Goal: Information Seeking & Learning: Learn about a topic

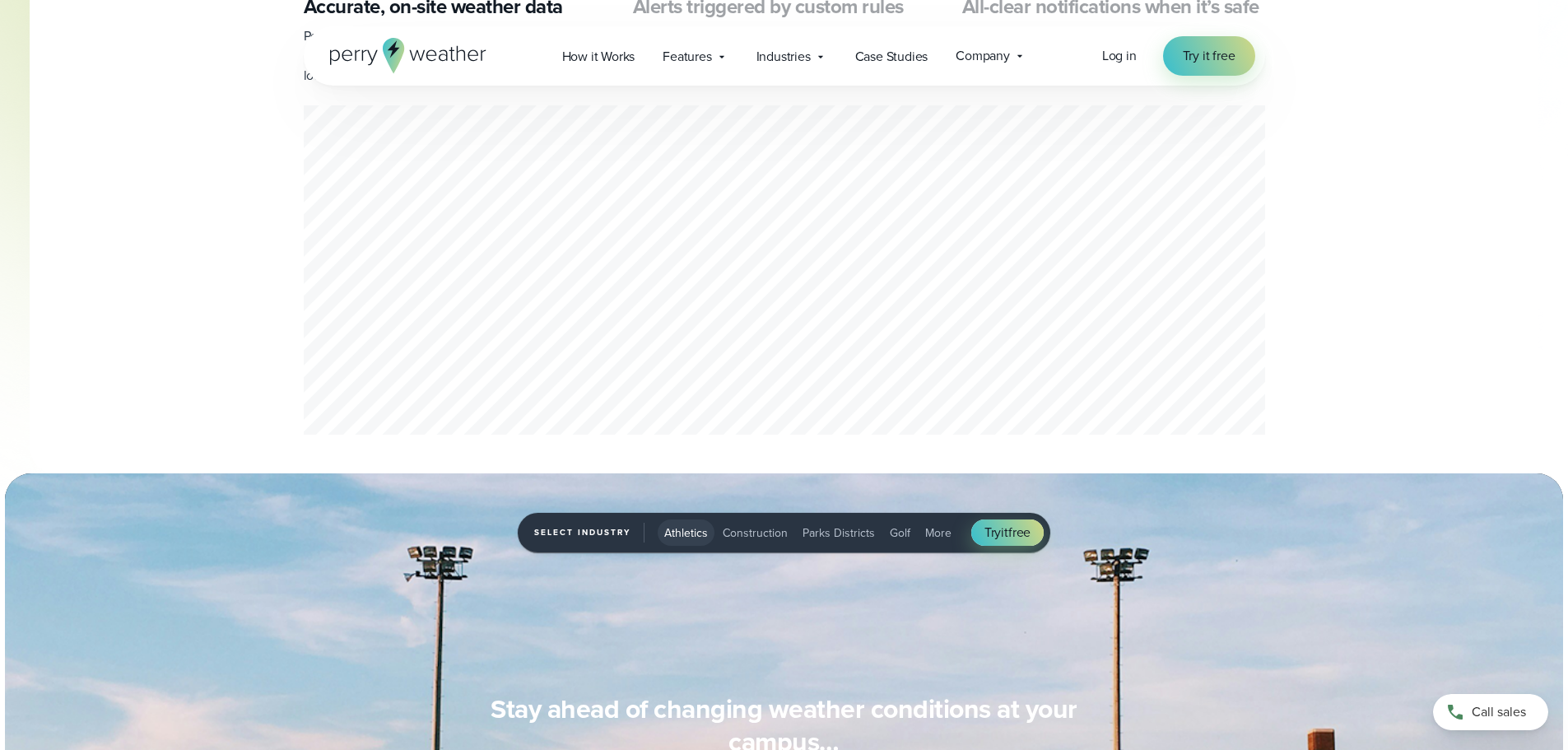
scroll to position [1399, 0]
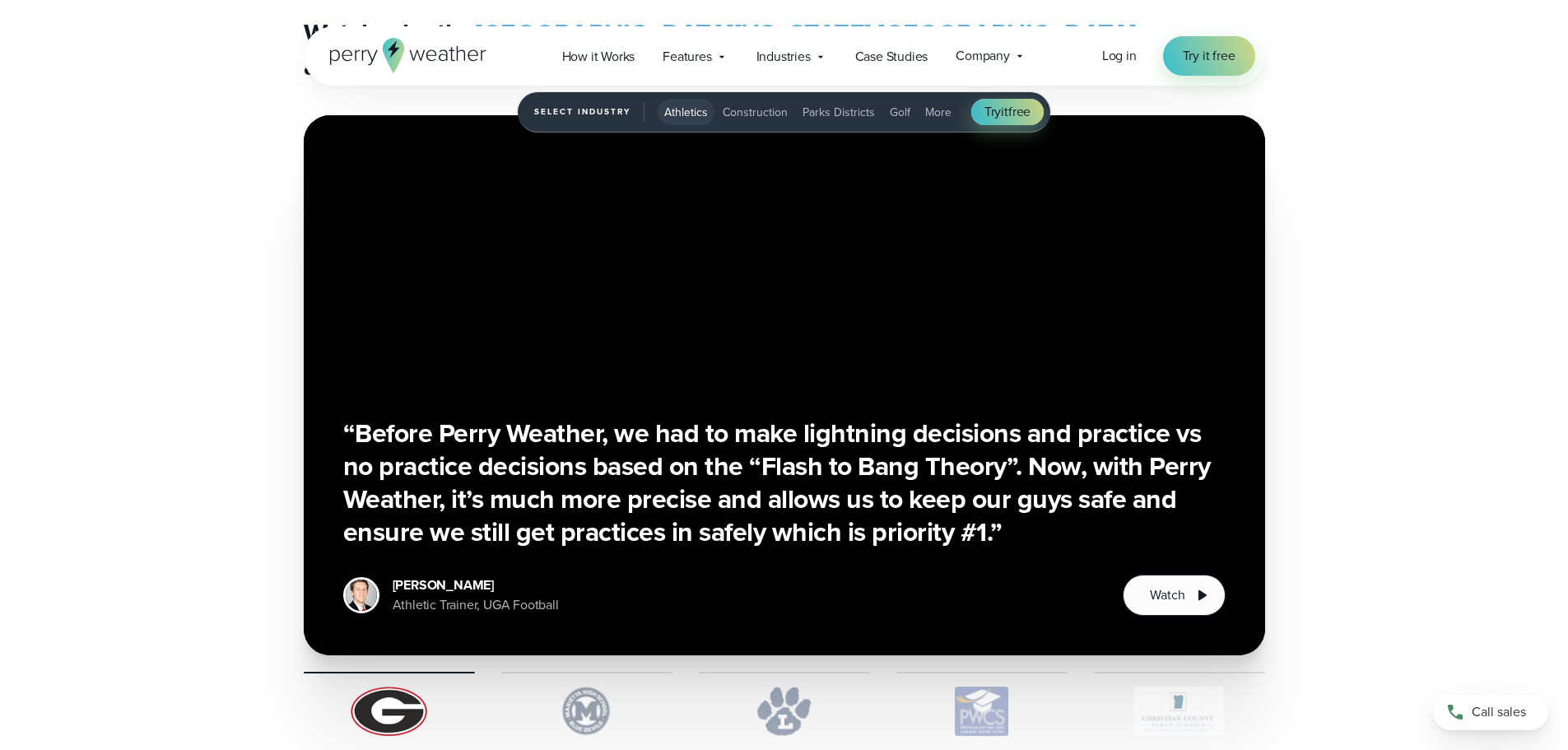
scroll to position [4216, 0]
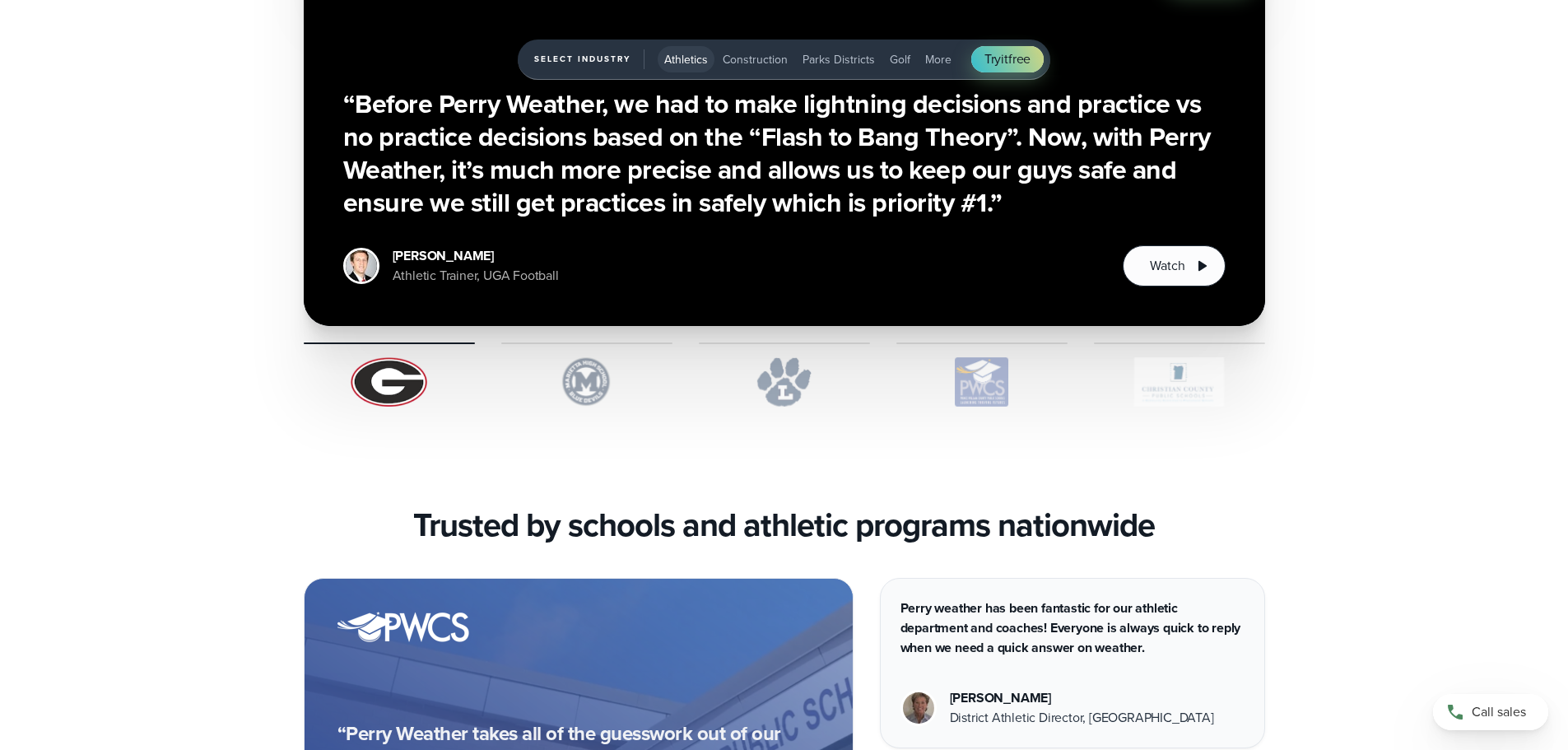
click at [582, 395] on img "1 of 5" at bounding box center [586, 381] width 171 height 49
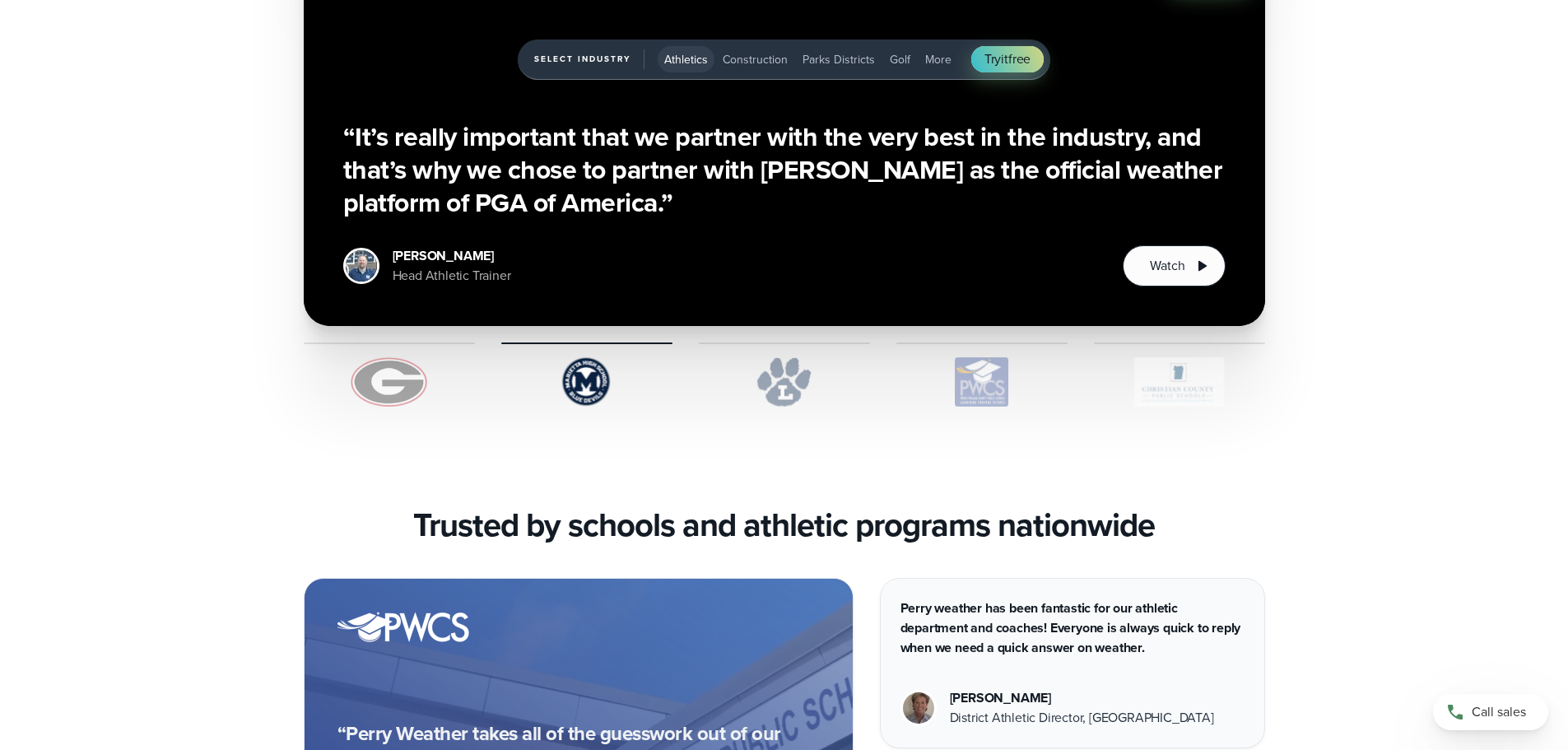
click at [794, 388] on img "1 of 5" at bounding box center [784, 381] width 171 height 49
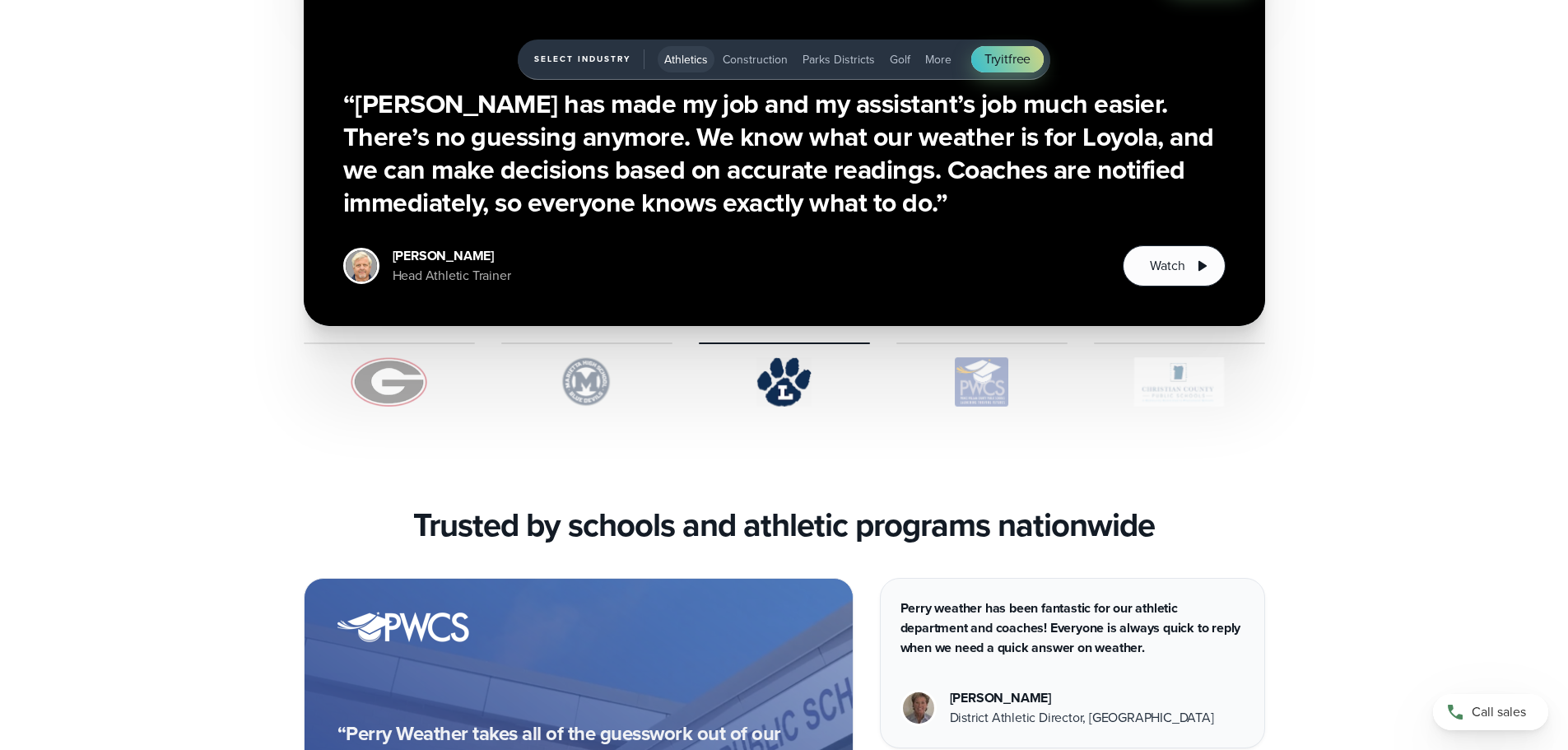
scroll to position [4051, 0]
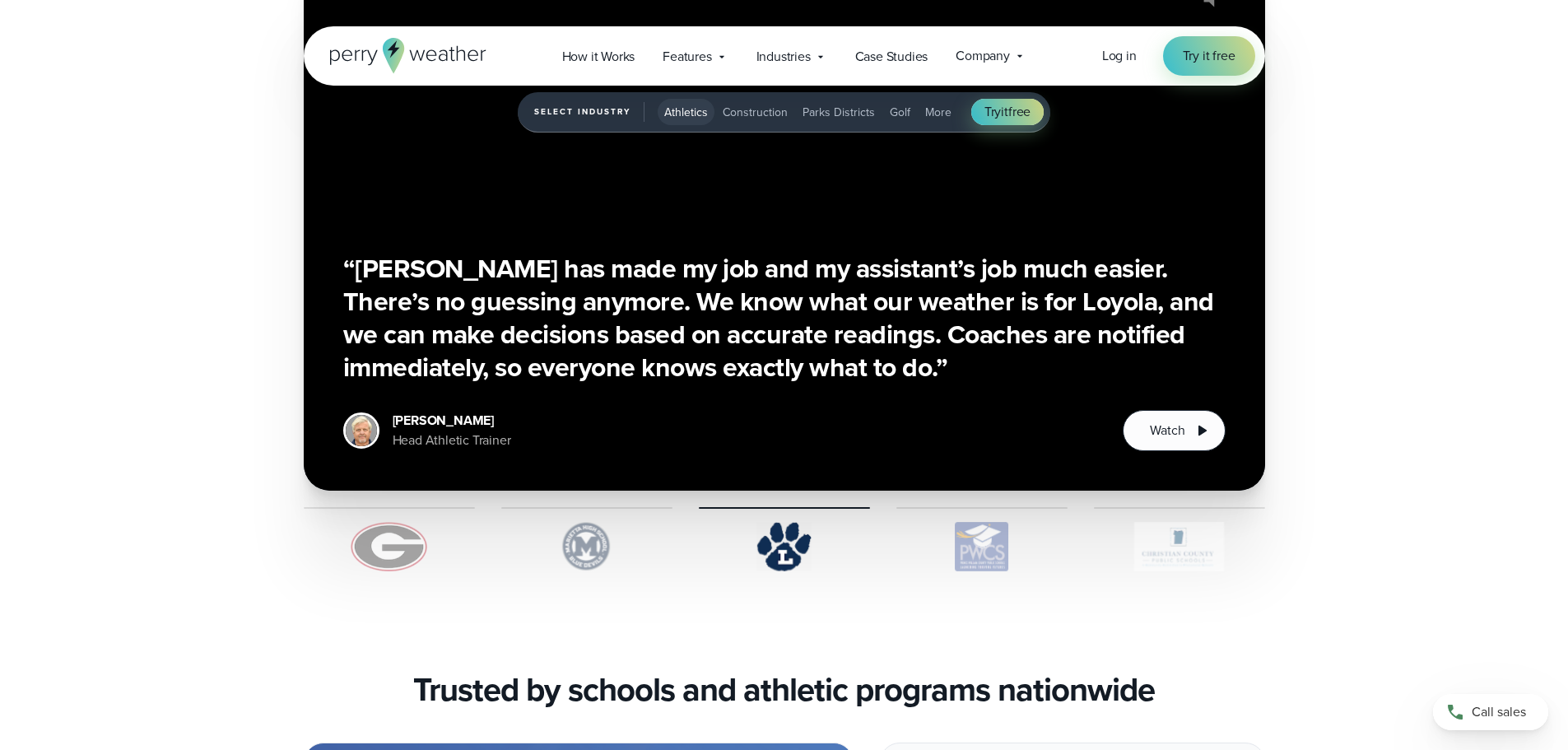
click at [598, 562] on img "1 of 5" at bounding box center [586, 546] width 171 height 49
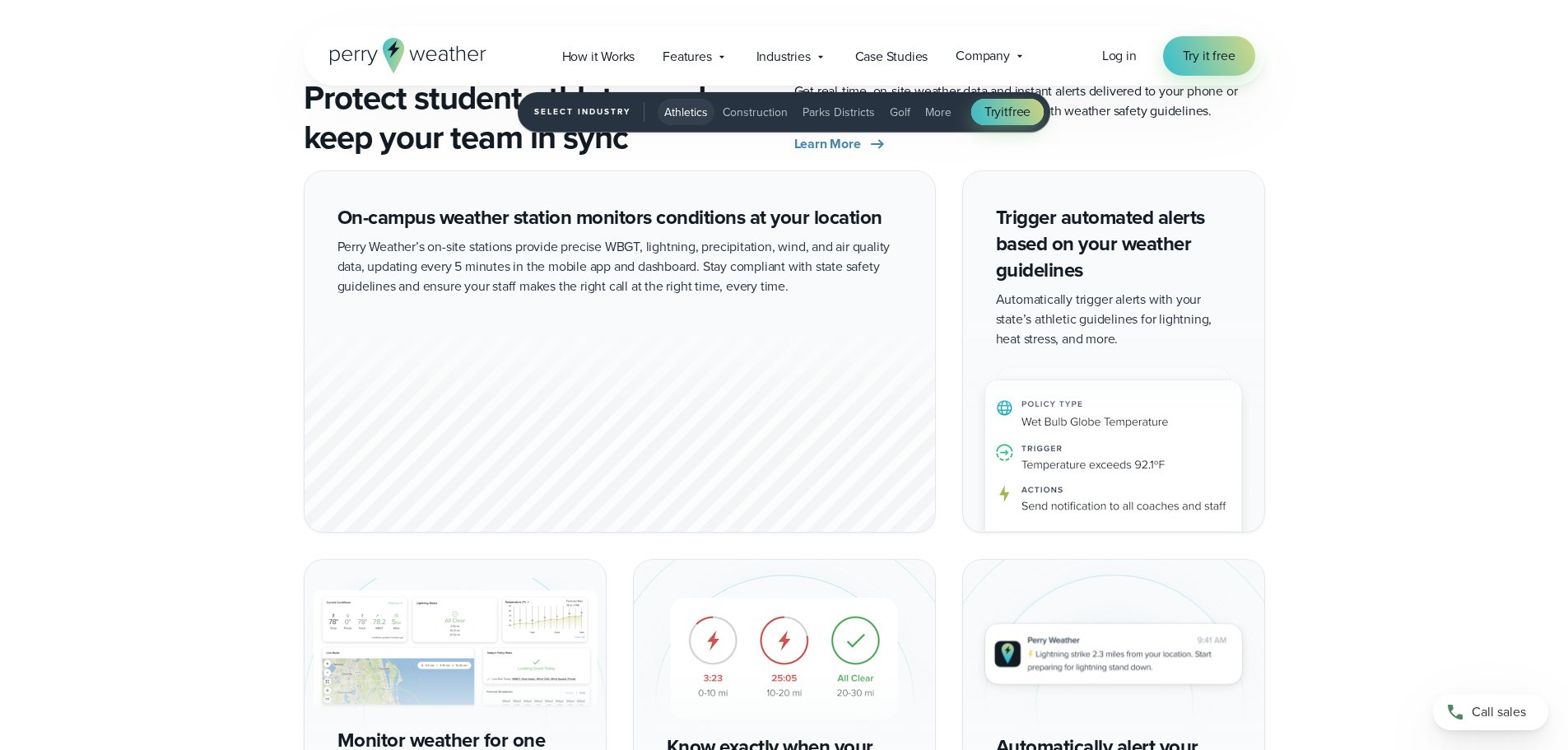
scroll to position [2488, 0]
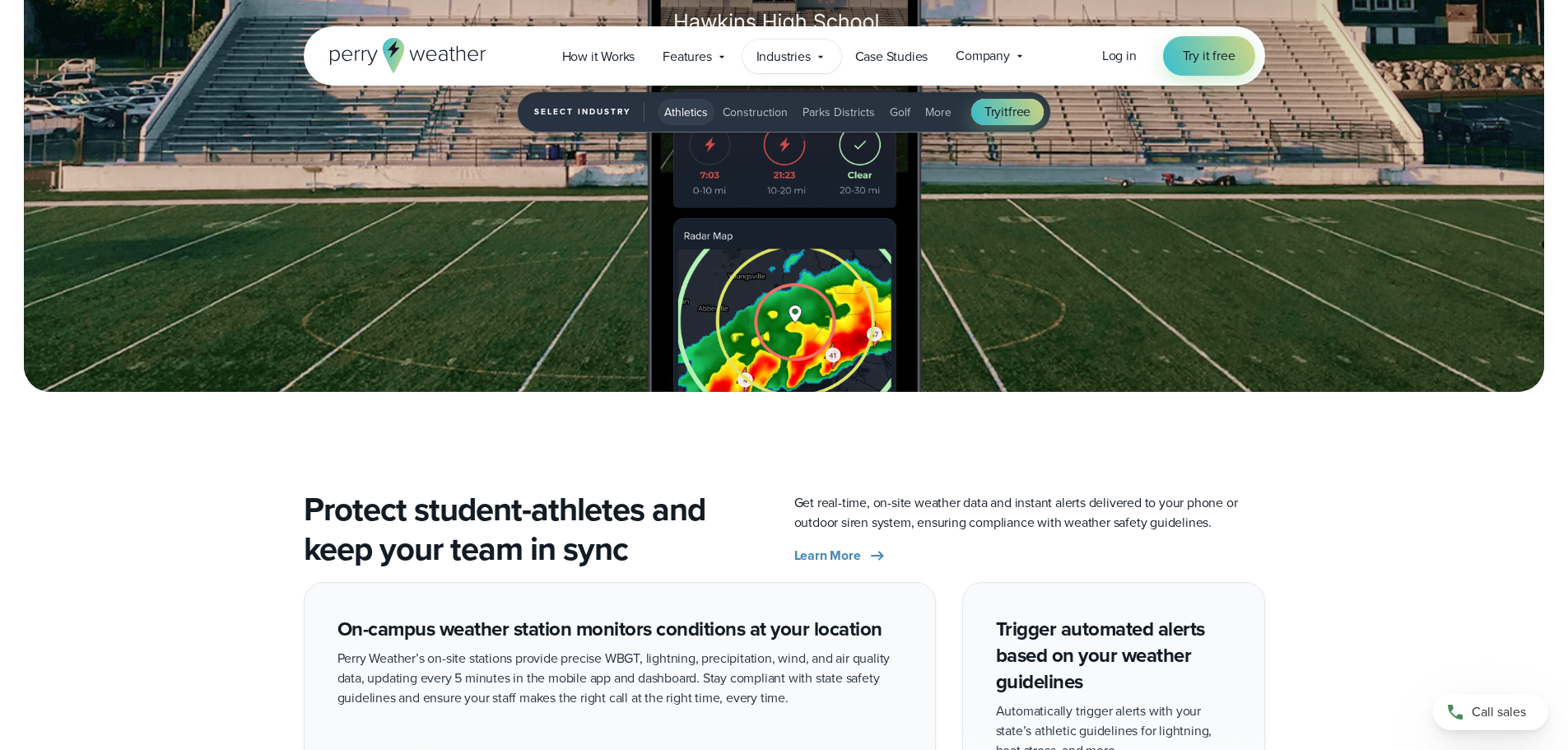
click at [819, 54] on icon at bounding box center [820, 56] width 13 height 13
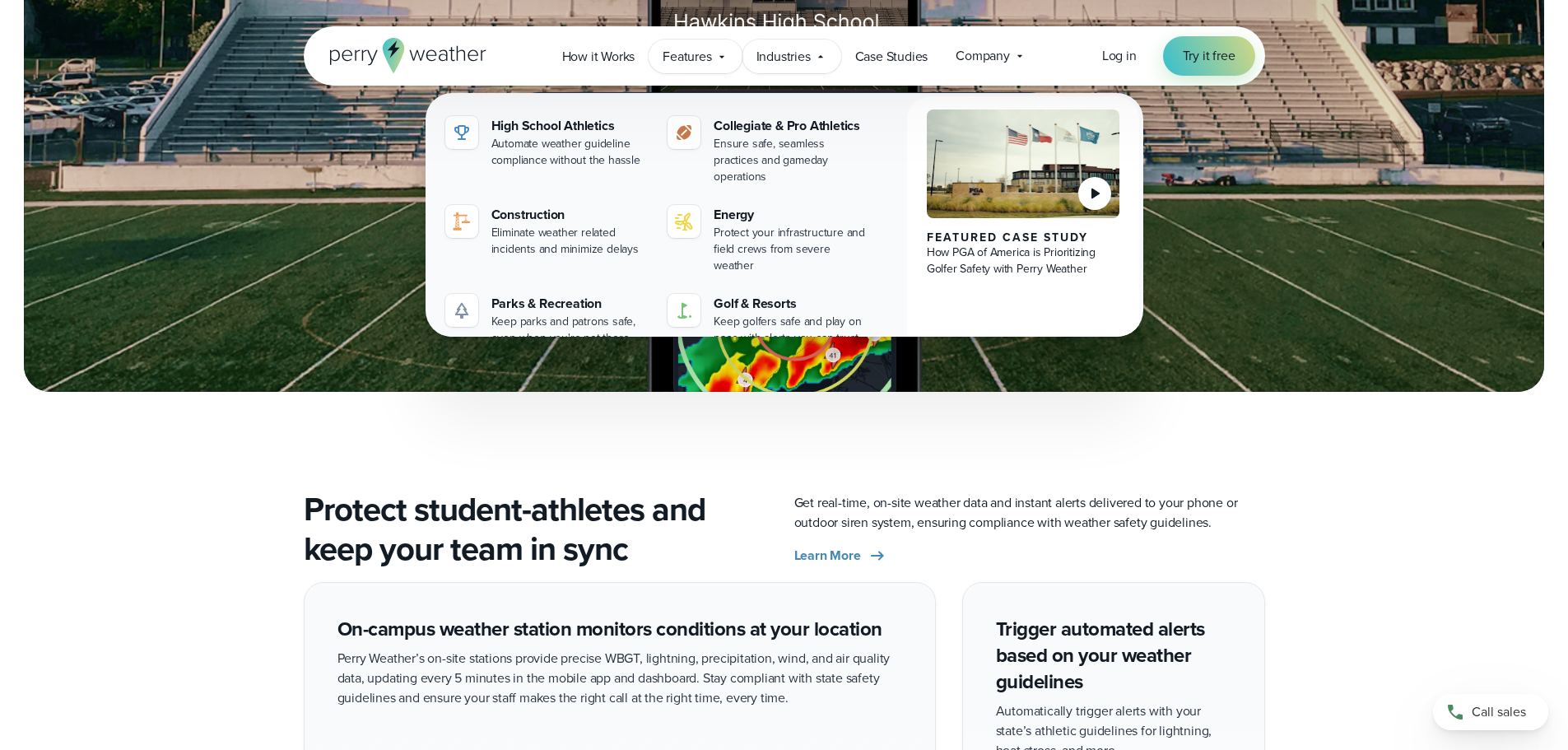
click at [690, 61] on span "Features" at bounding box center [686, 56] width 48 height 20
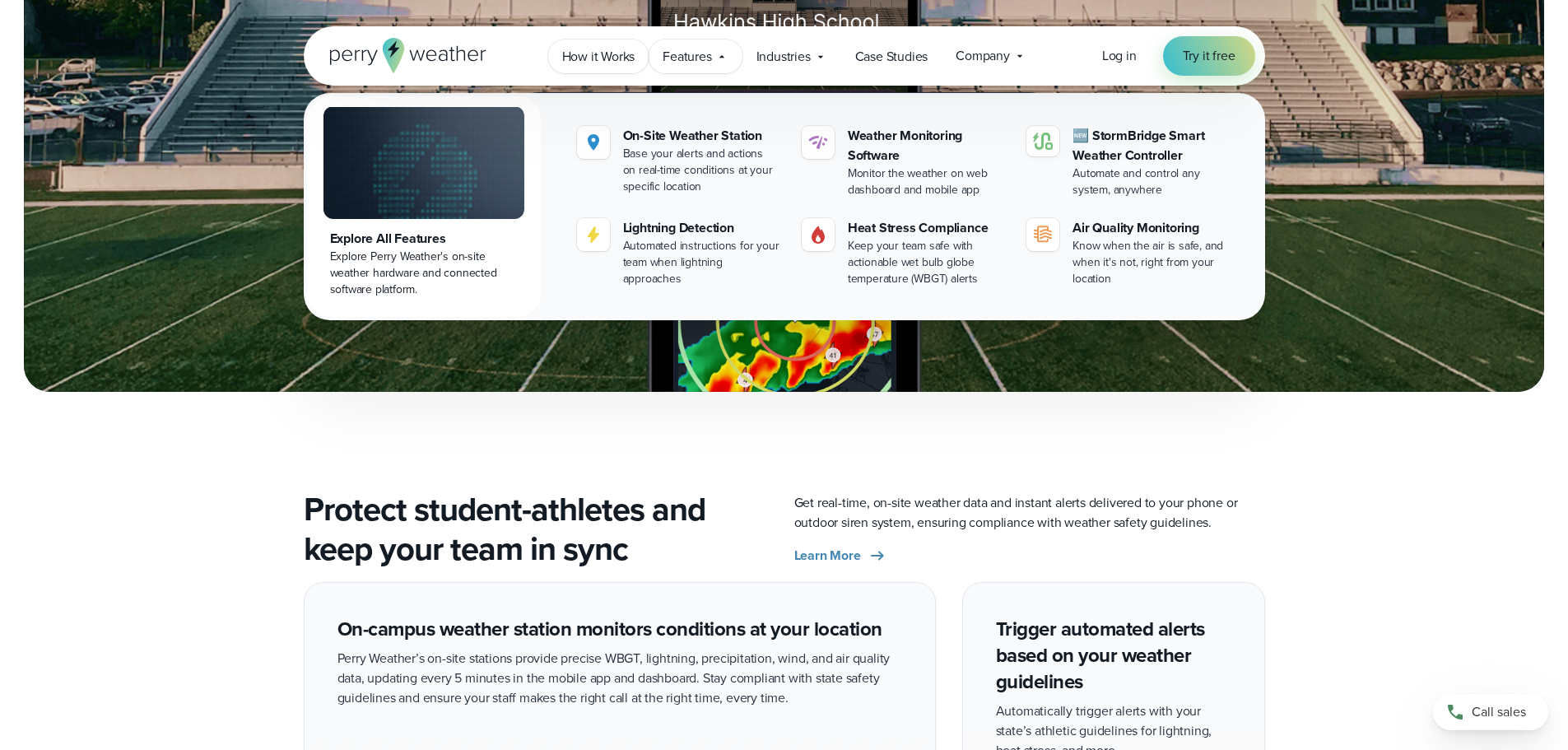
click at [595, 45] on link "How it Works" at bounding box center [599, 56] width 102 height 34
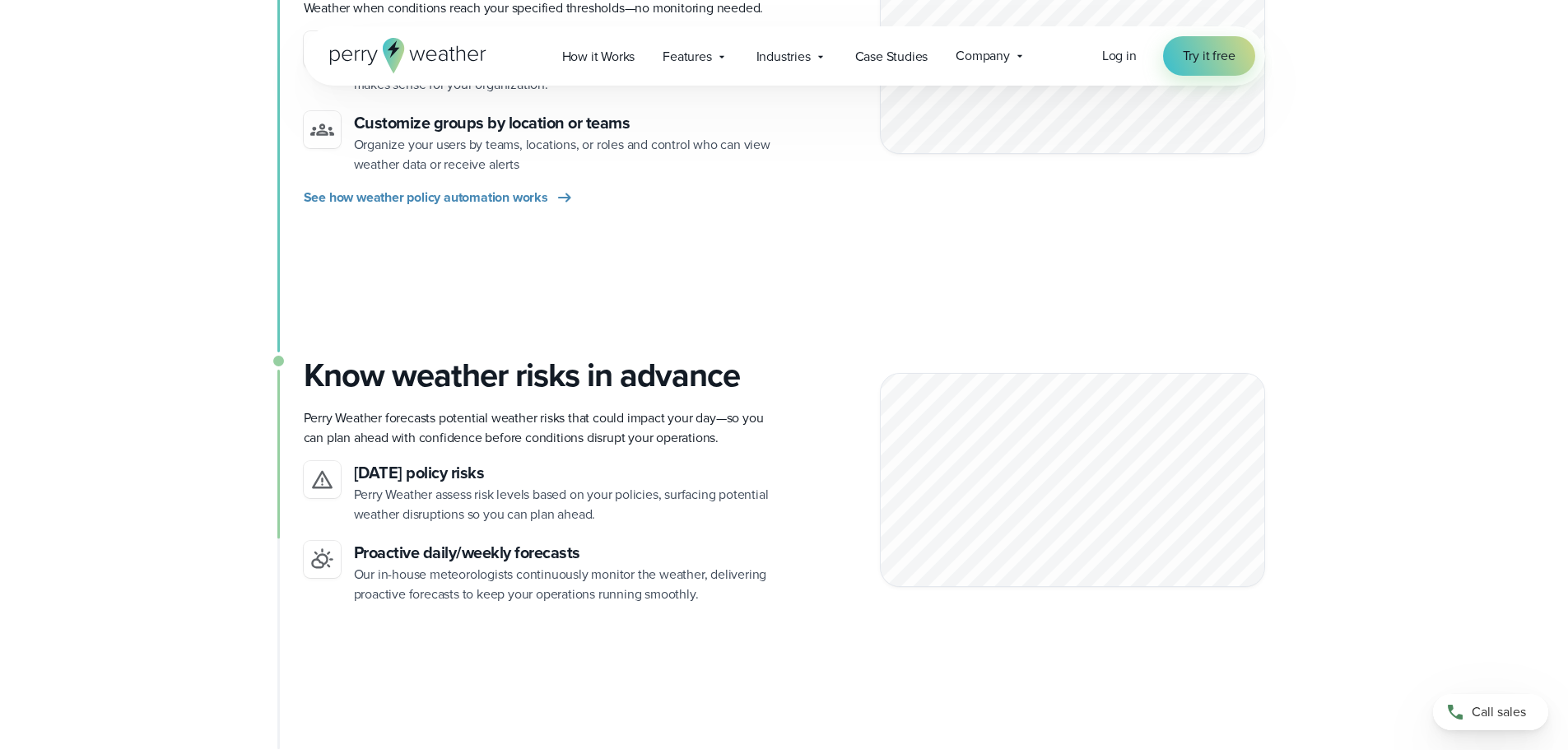
scroll to position [1152, 0]
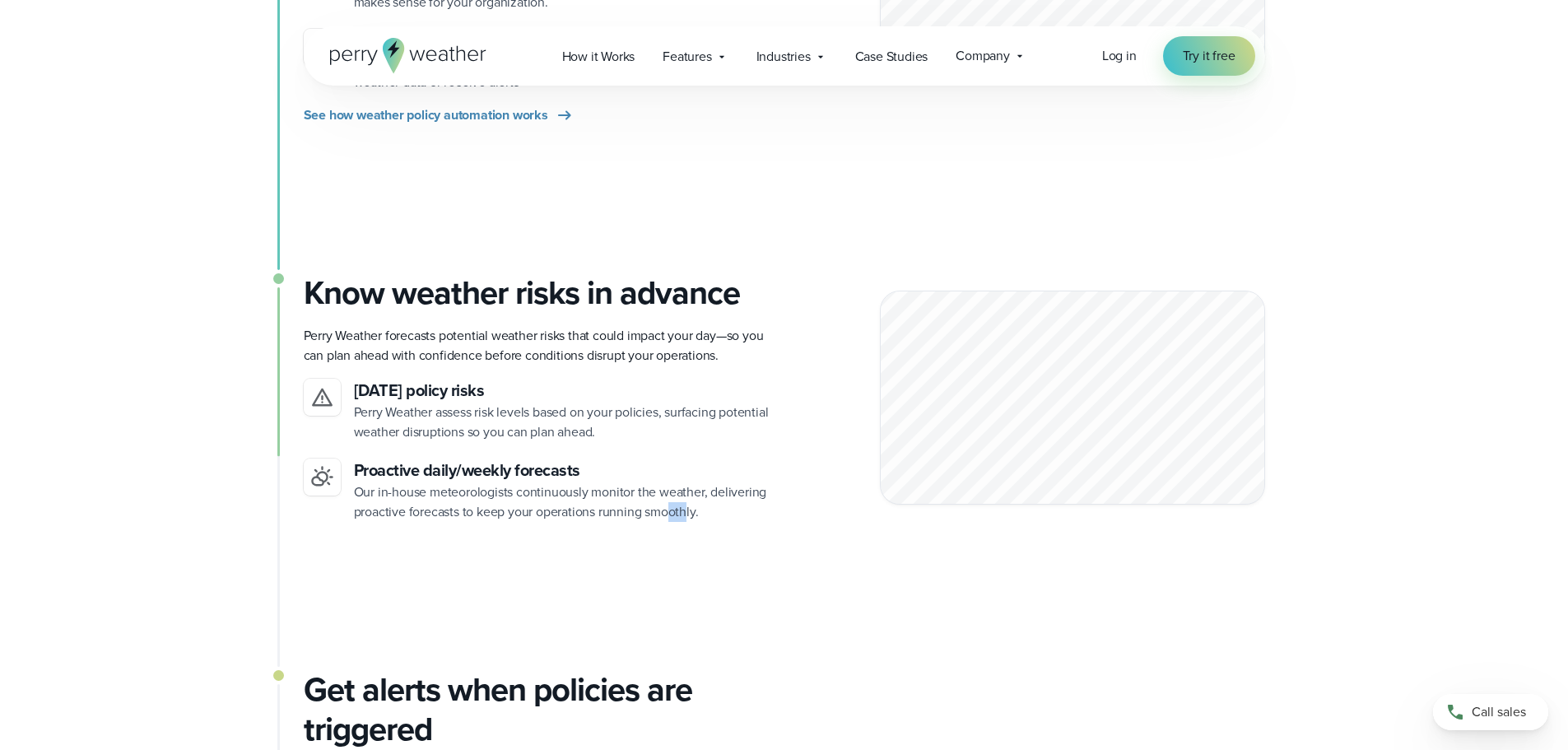
drag, startPoint x: 688, startPoint y: 506, endPoint x: 672, endPoint y: 507, distance: 16.0
click at [672, 507] on p "Our in-house meteorologists continuously monitor the weather, delivering proact…" at bounding box center [562, 502] width 418 height 40
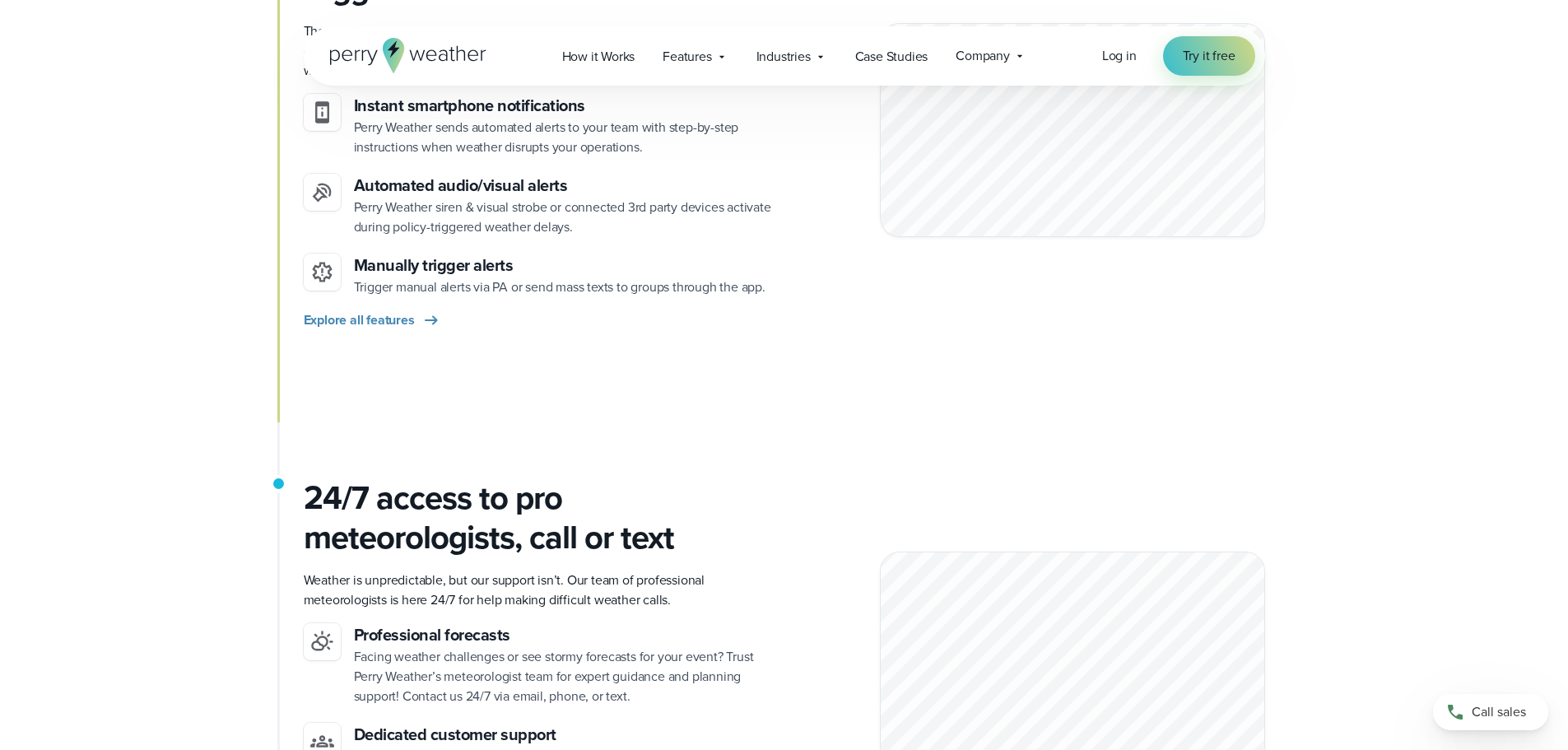
scroll to position [1728, 0]
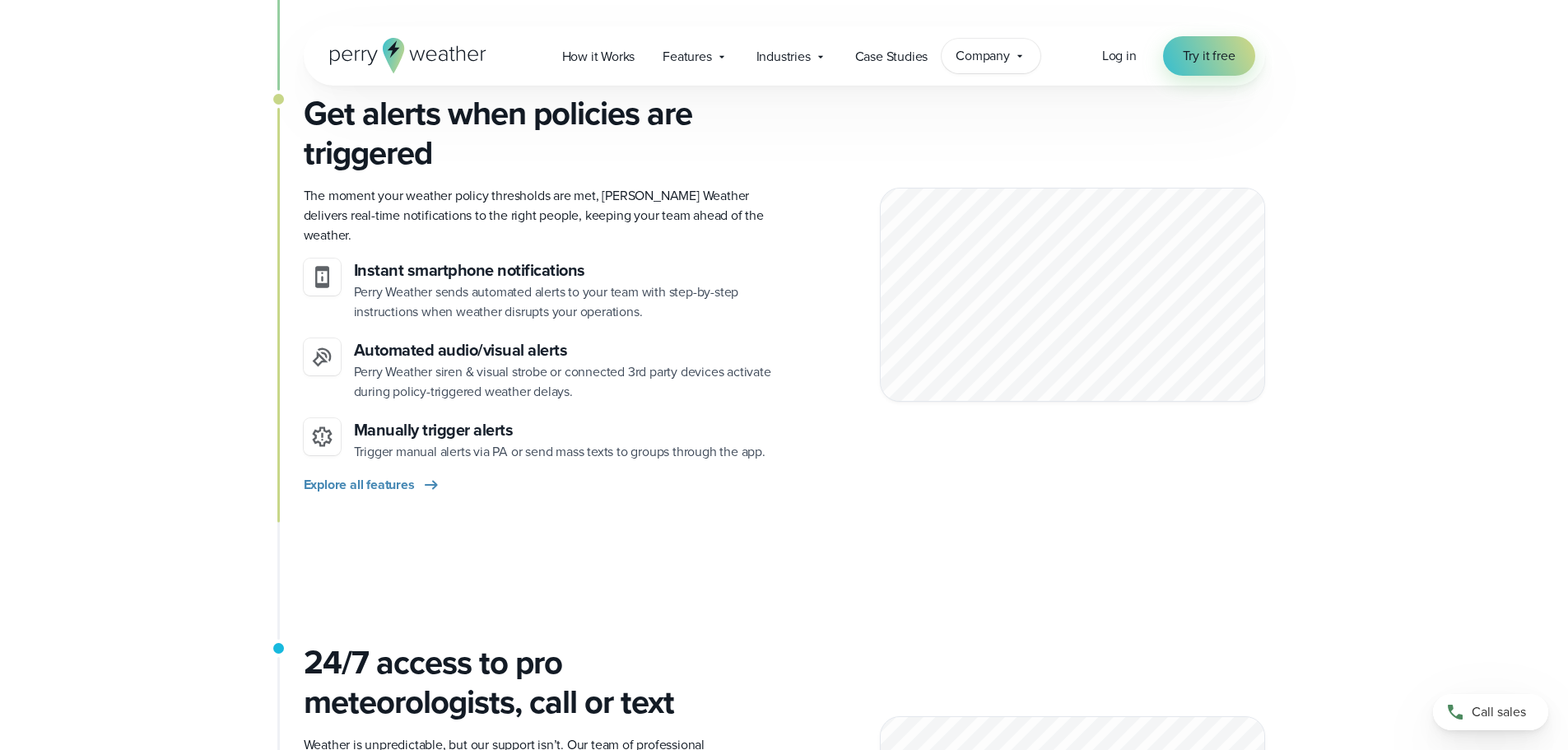
click at [1011, 40] on div "Company Contact Us Reach out to us for sales or support questions" at bounding box center [990, 56] width 99 height 34
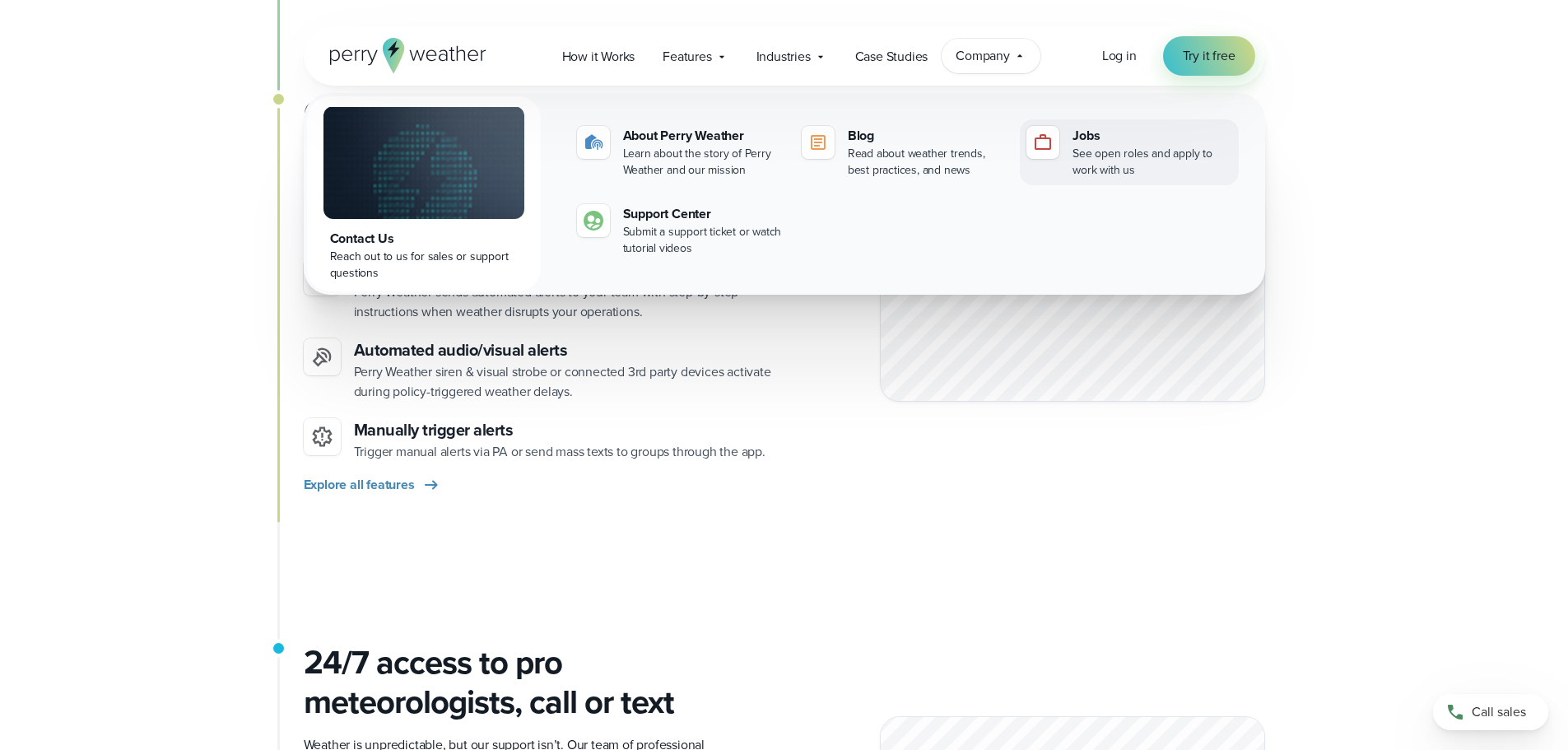
click at [1057, 139] on div at bounding box center [1043, 142] width 33 height 33
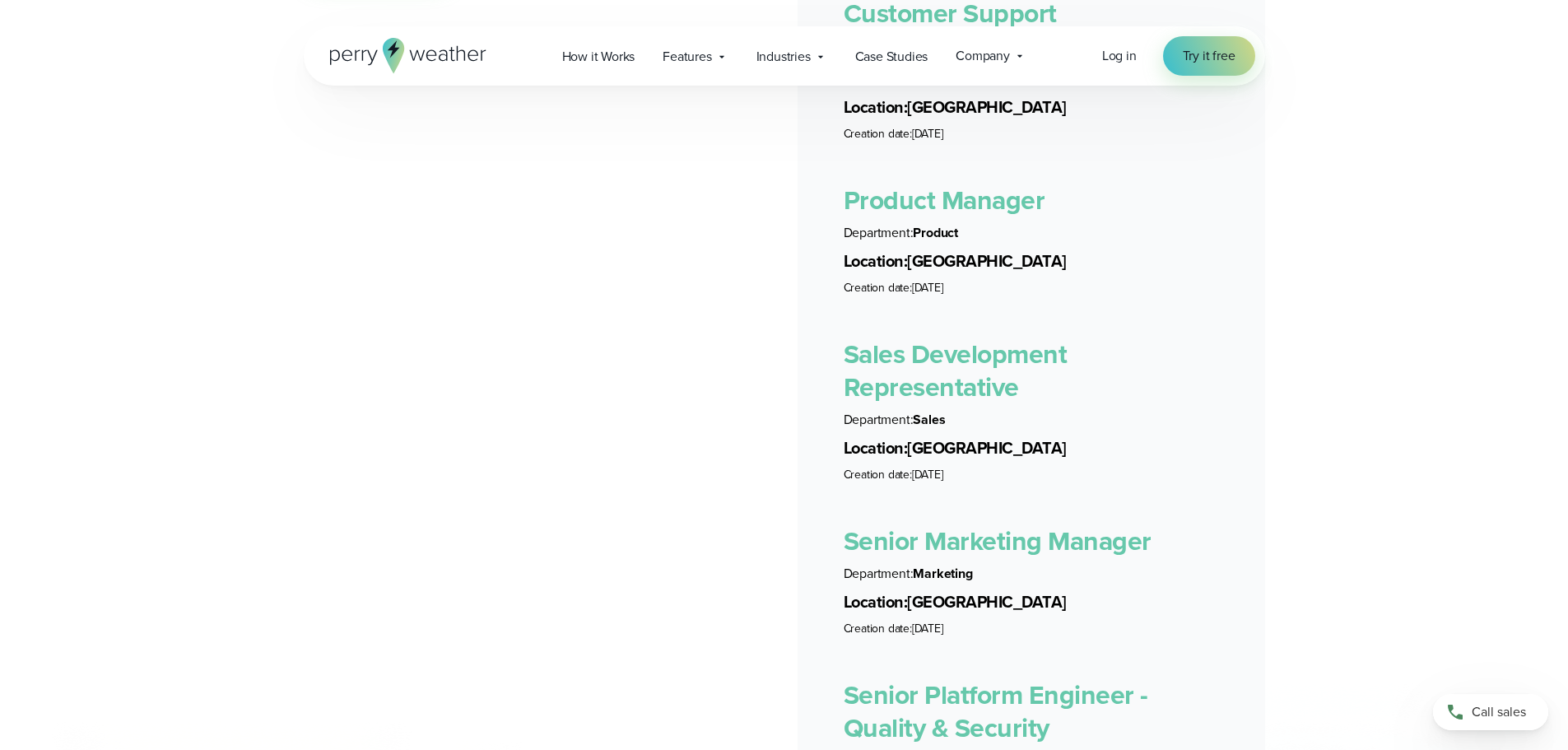
scroll to position [3457, 0]
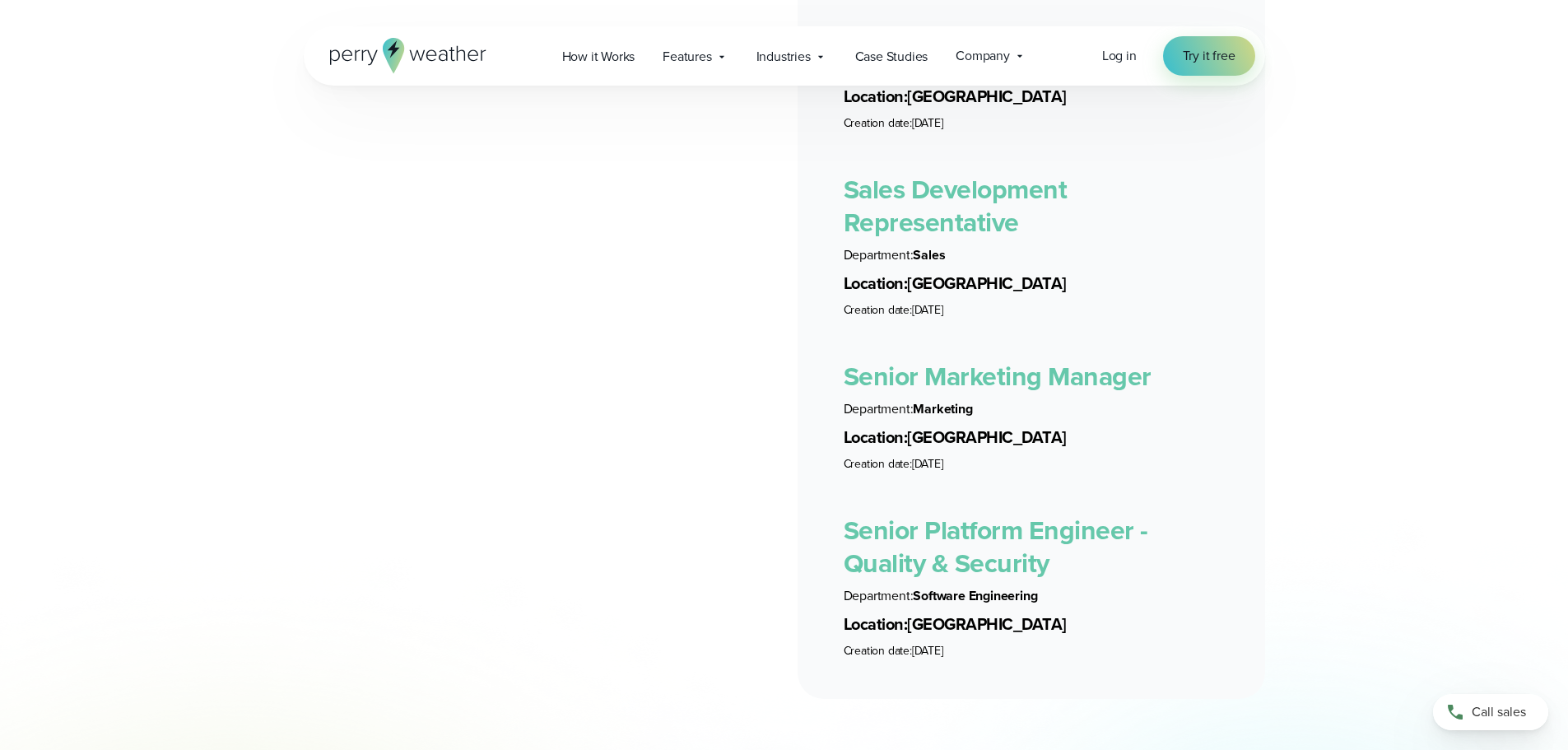
click at [989, 357] on link "Senior Marketing Manager" at bounding box center [997, 376] width 307 height 40
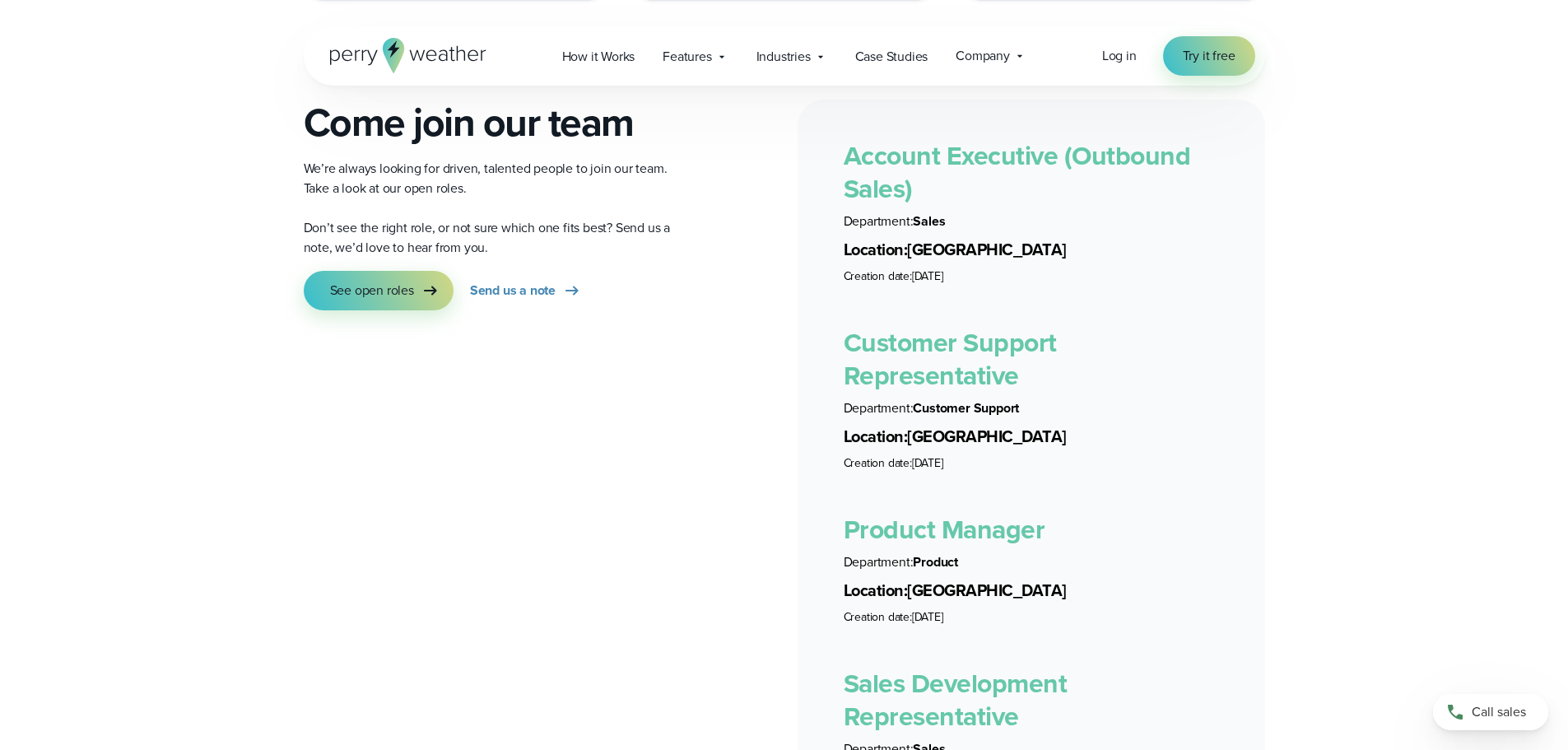
scroll to position [3292, 0]
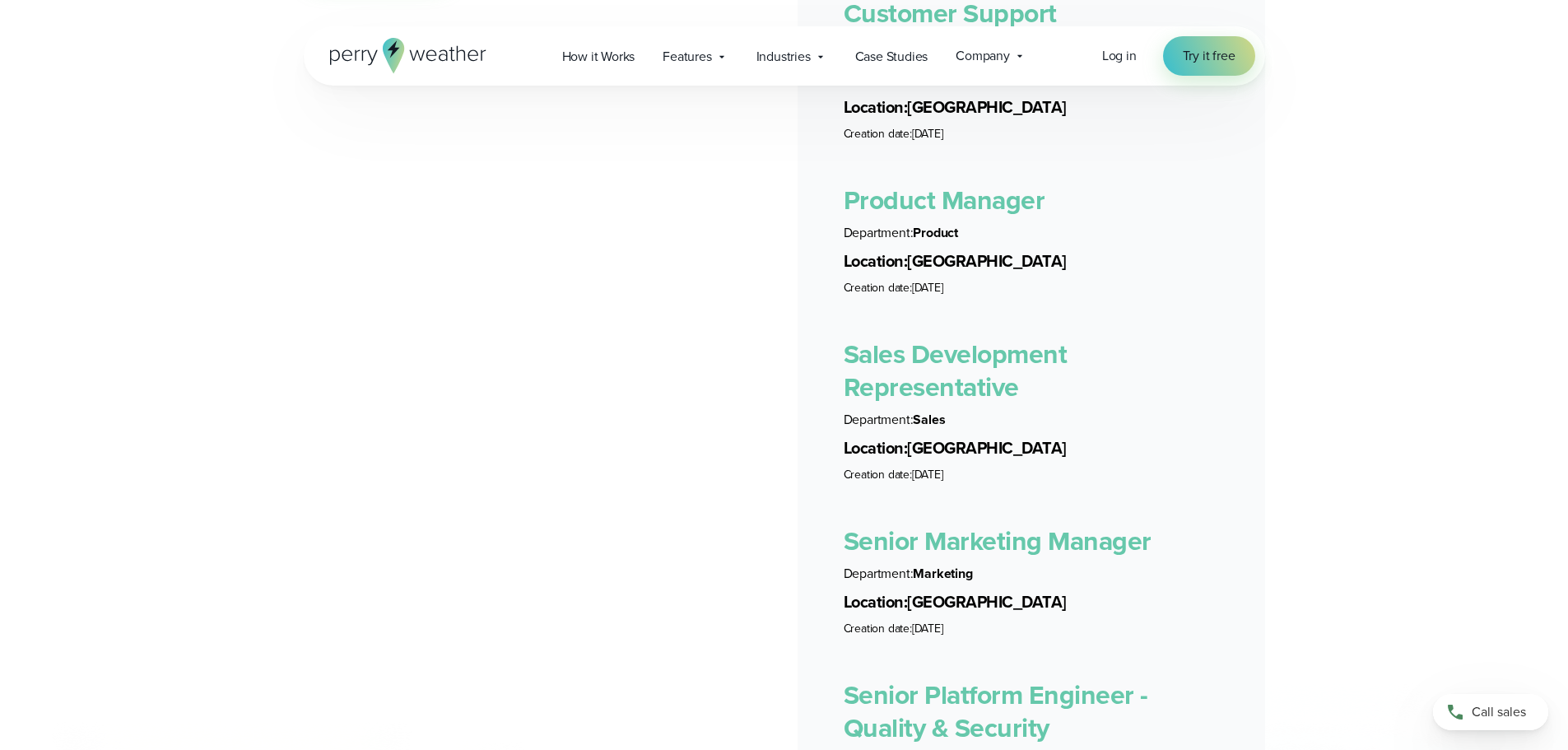
click at [994, 524] on link "Senior Marketing Manager" at bounding box center [997, 541] width 307 height 40
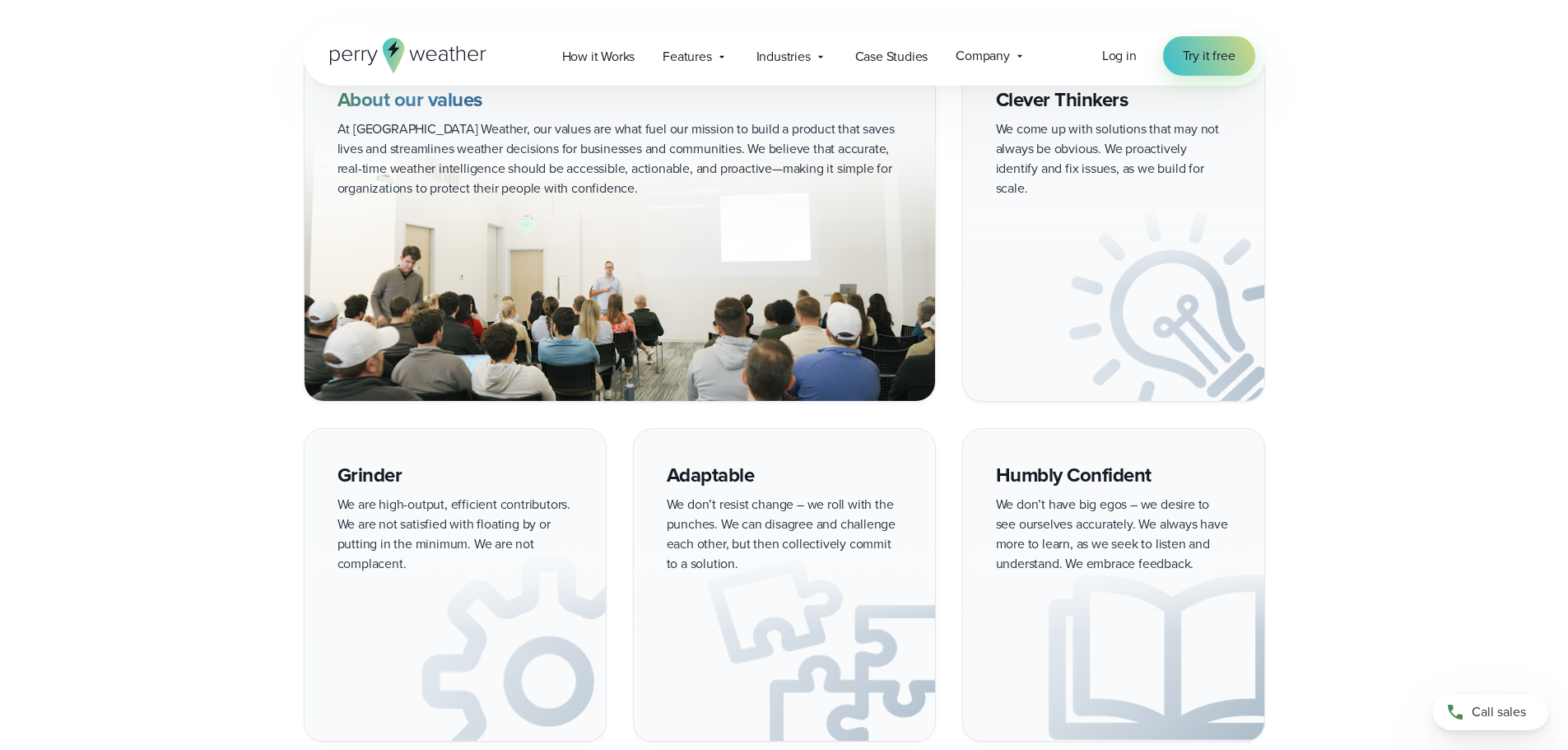
scroll to position [1646, 0]
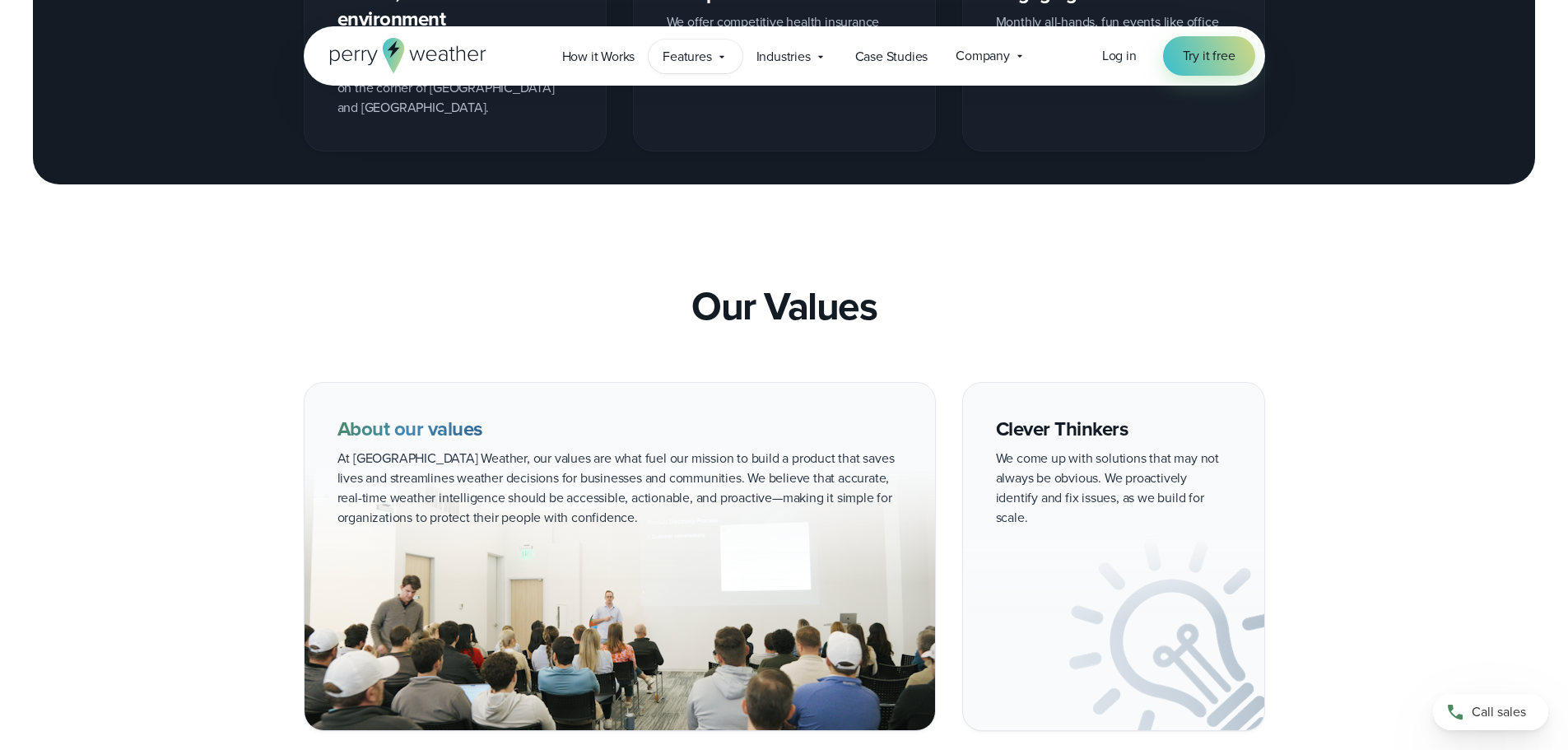
scroll to position [2058, 0]
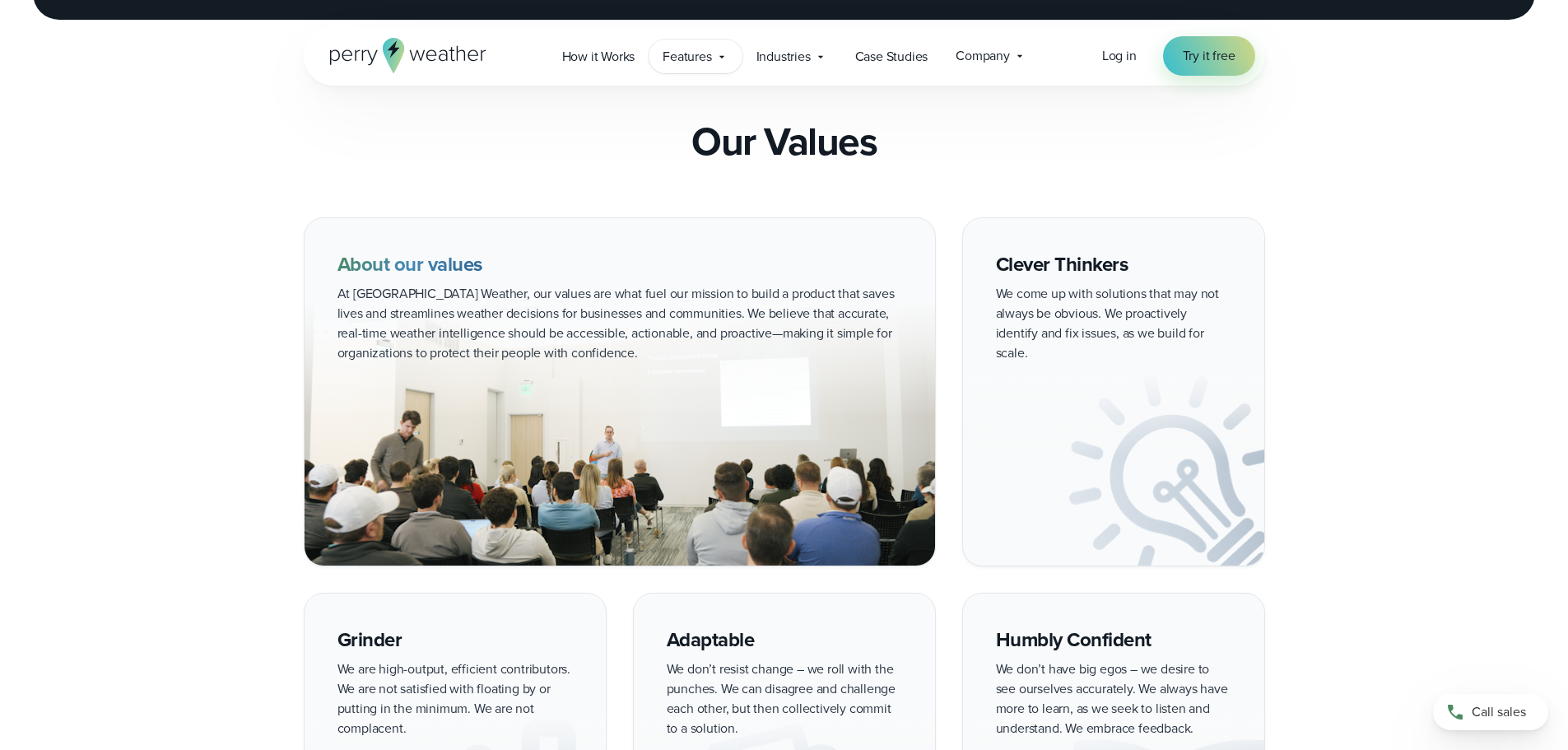
click at [725, 58] on icon at bounding box center [722, 56] width 13 height 13
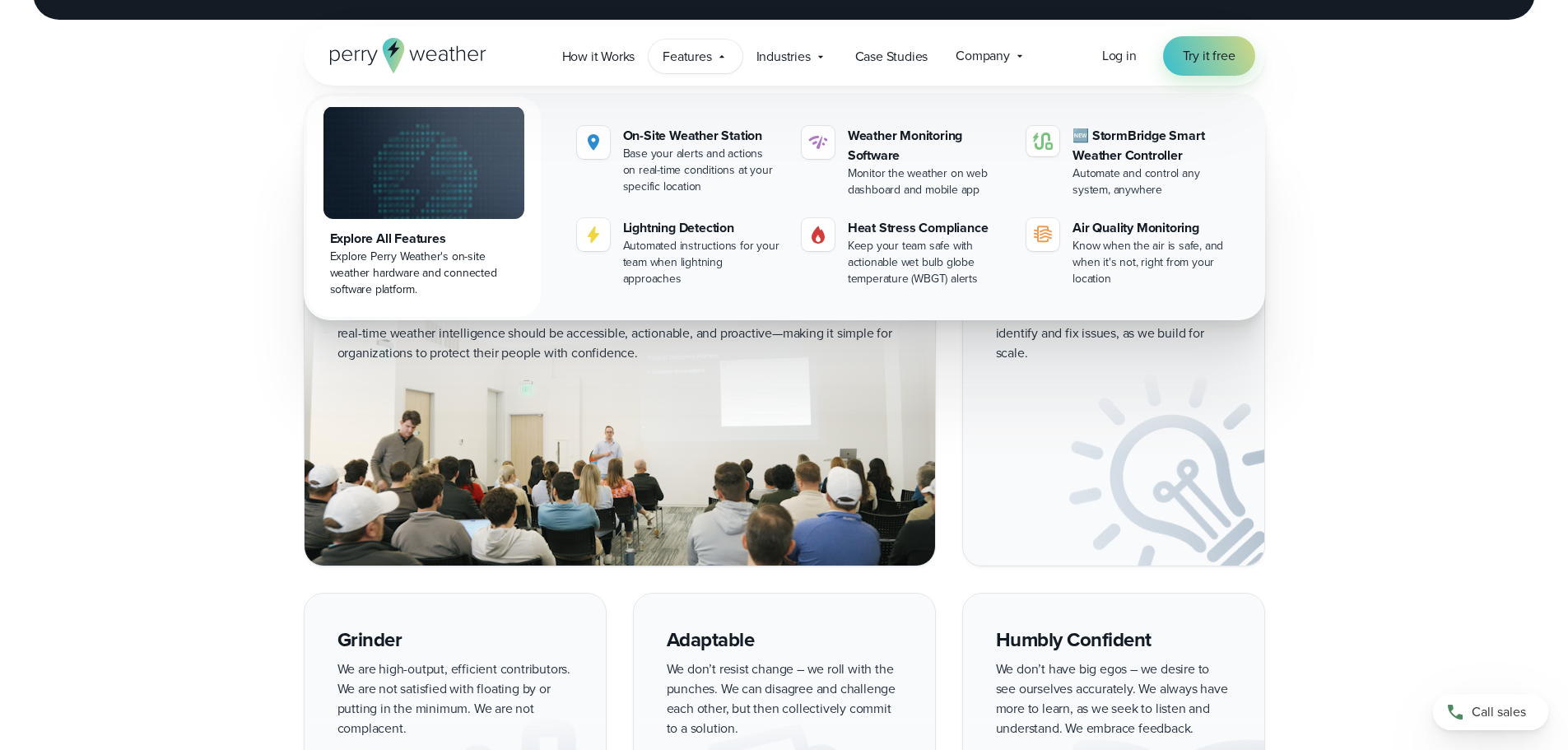
click at [725, 58] on icon at bounding box center [722, 56] width 13 height 13
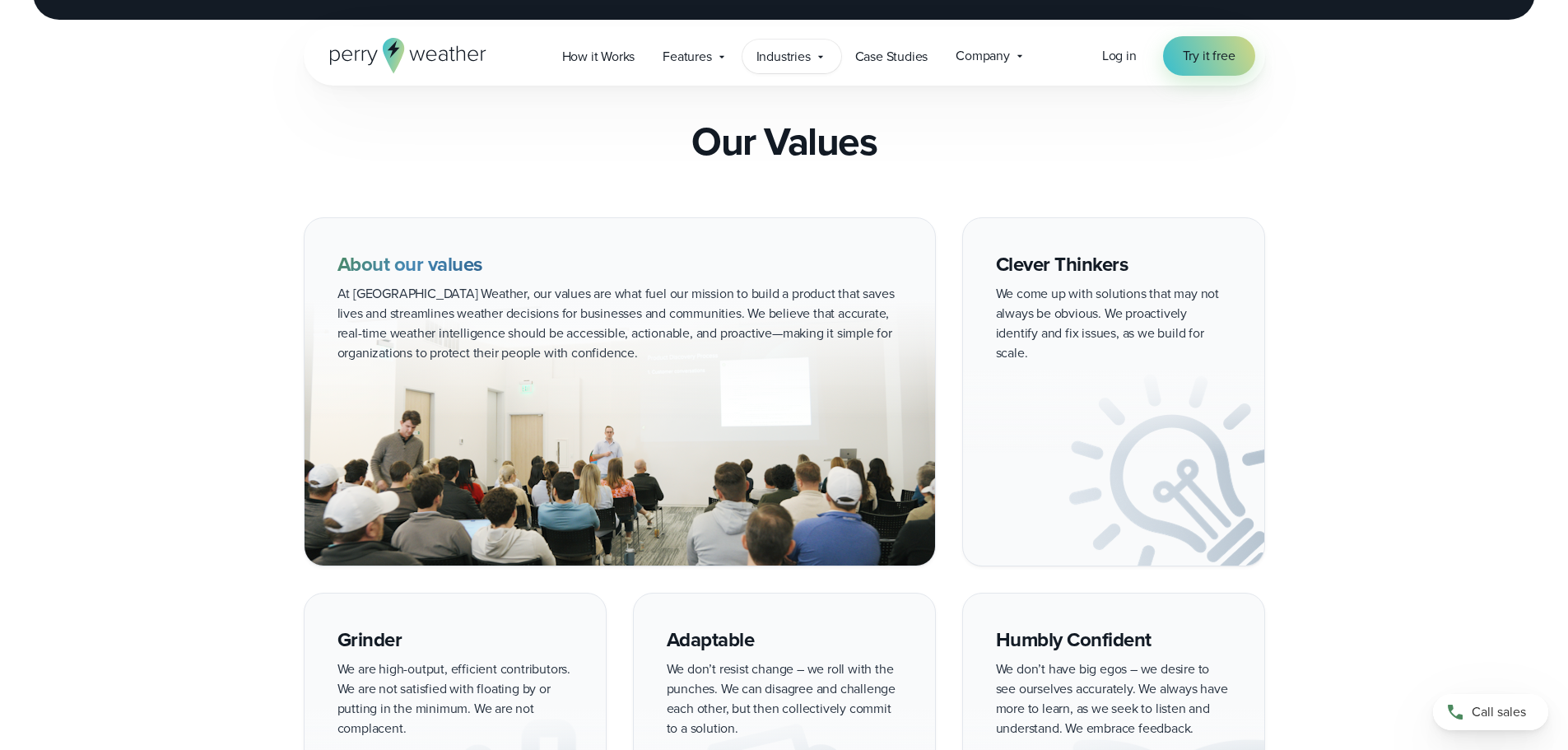
click at [812, 46] on div "Industries Featured Case Study How PGA of America is Prioritizing Golfer Safety…" at bounding box center [791, 56] width 99 height 34
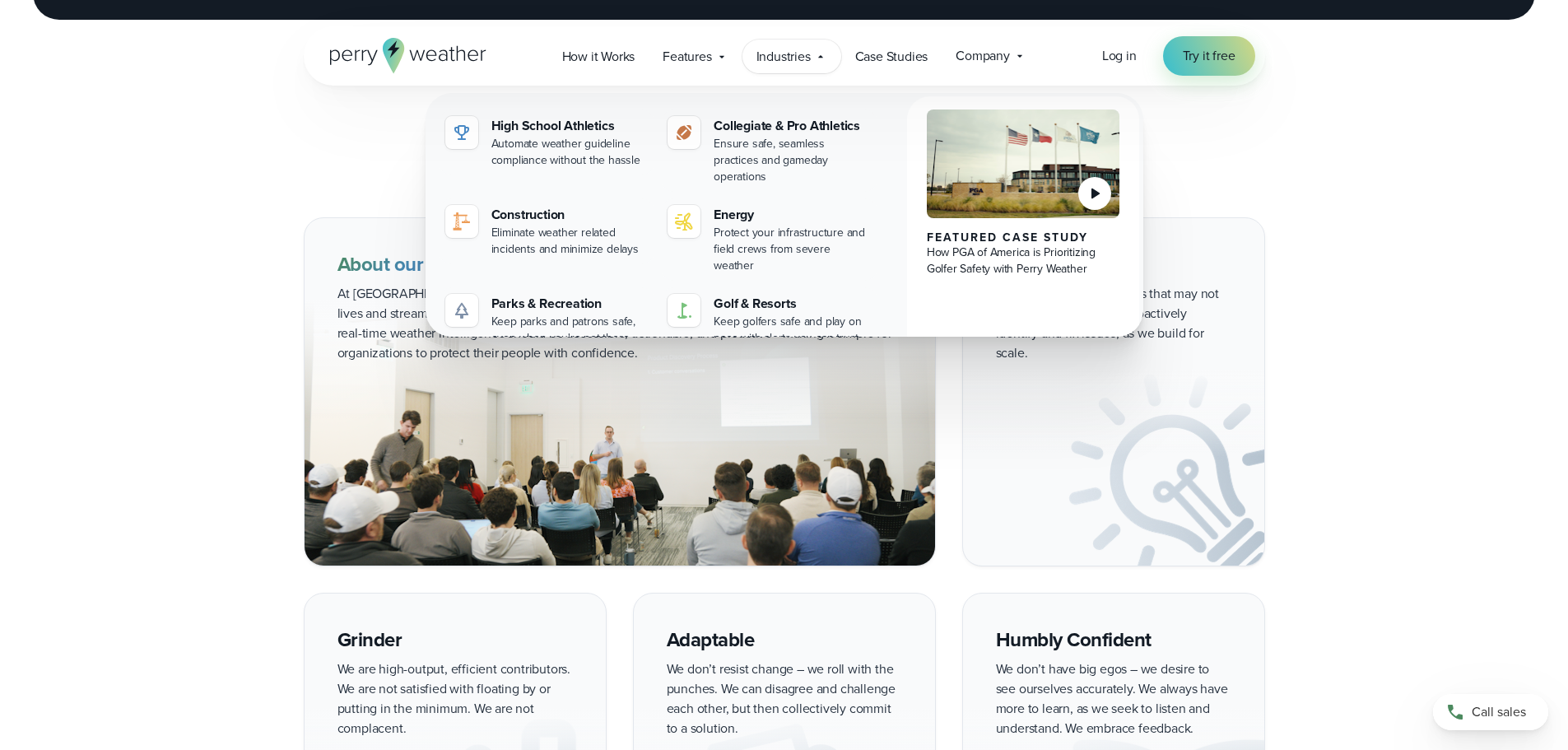
click at [812, 46] on div "Industries Featured Case Study How PGA of America is Prioritizing Golfer Safety…" at bounding box center [791, 56] width 99 height 34
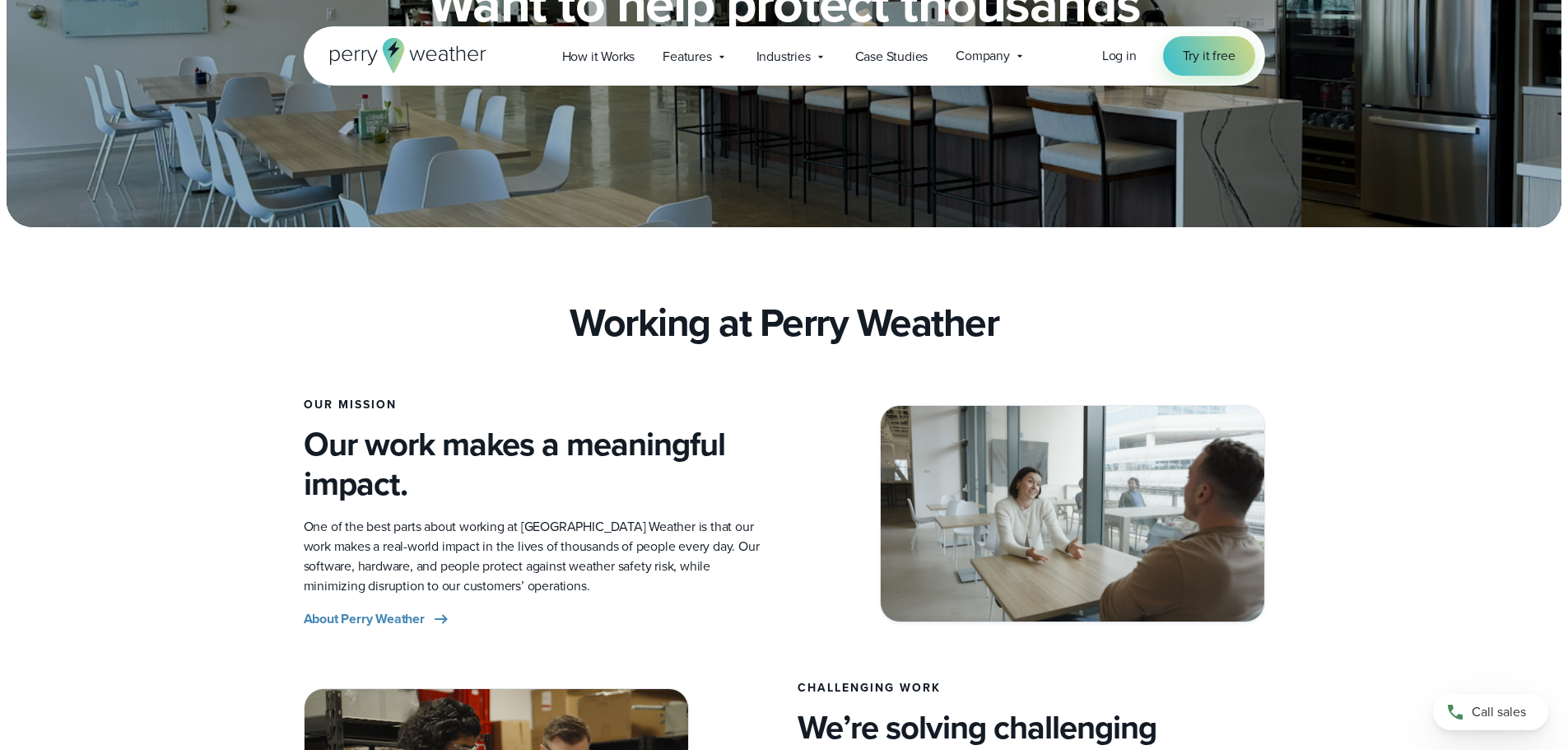
scroll to position [0, 0]
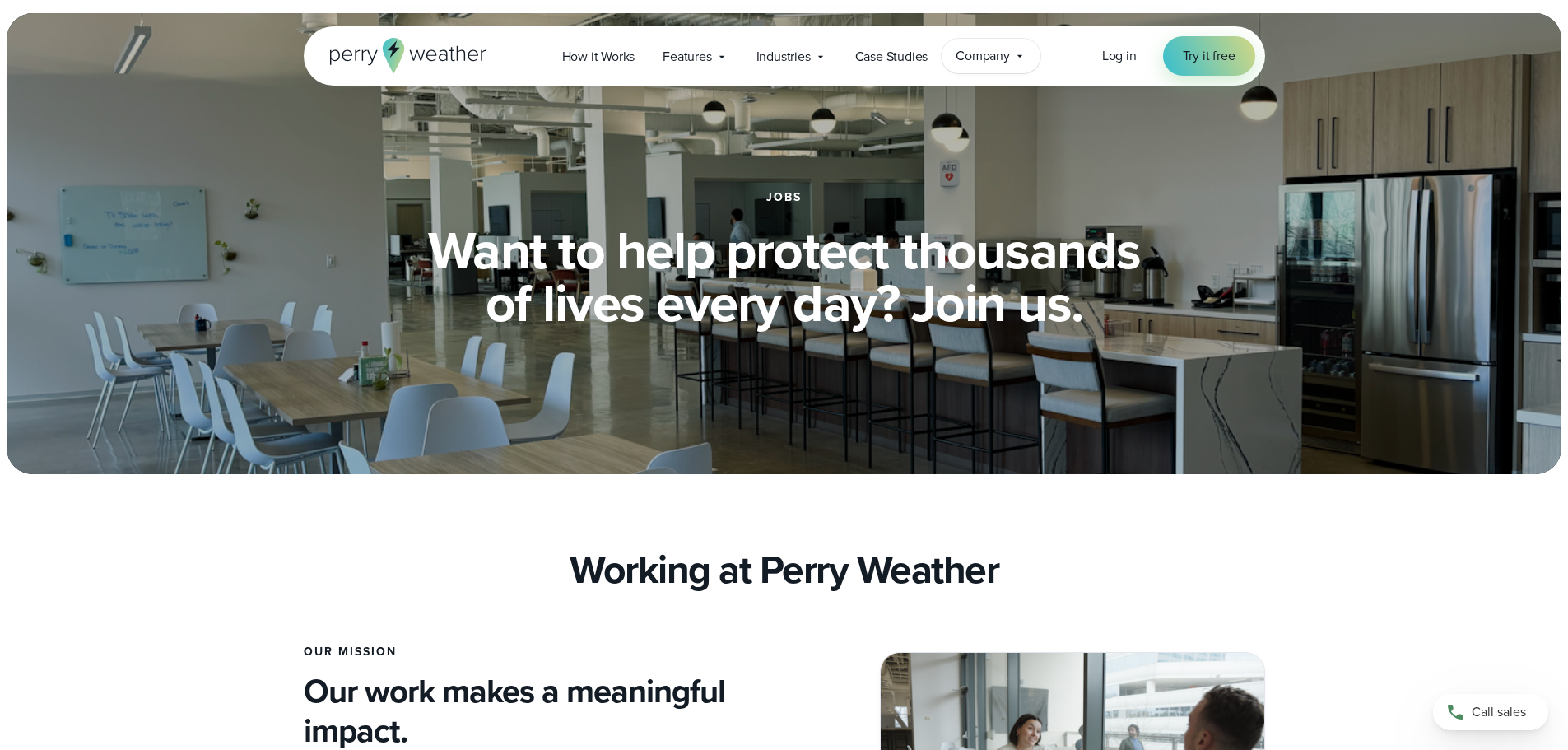
click at [1020, 57] on icon at bounding box center [1020, 55] width 13 height 13
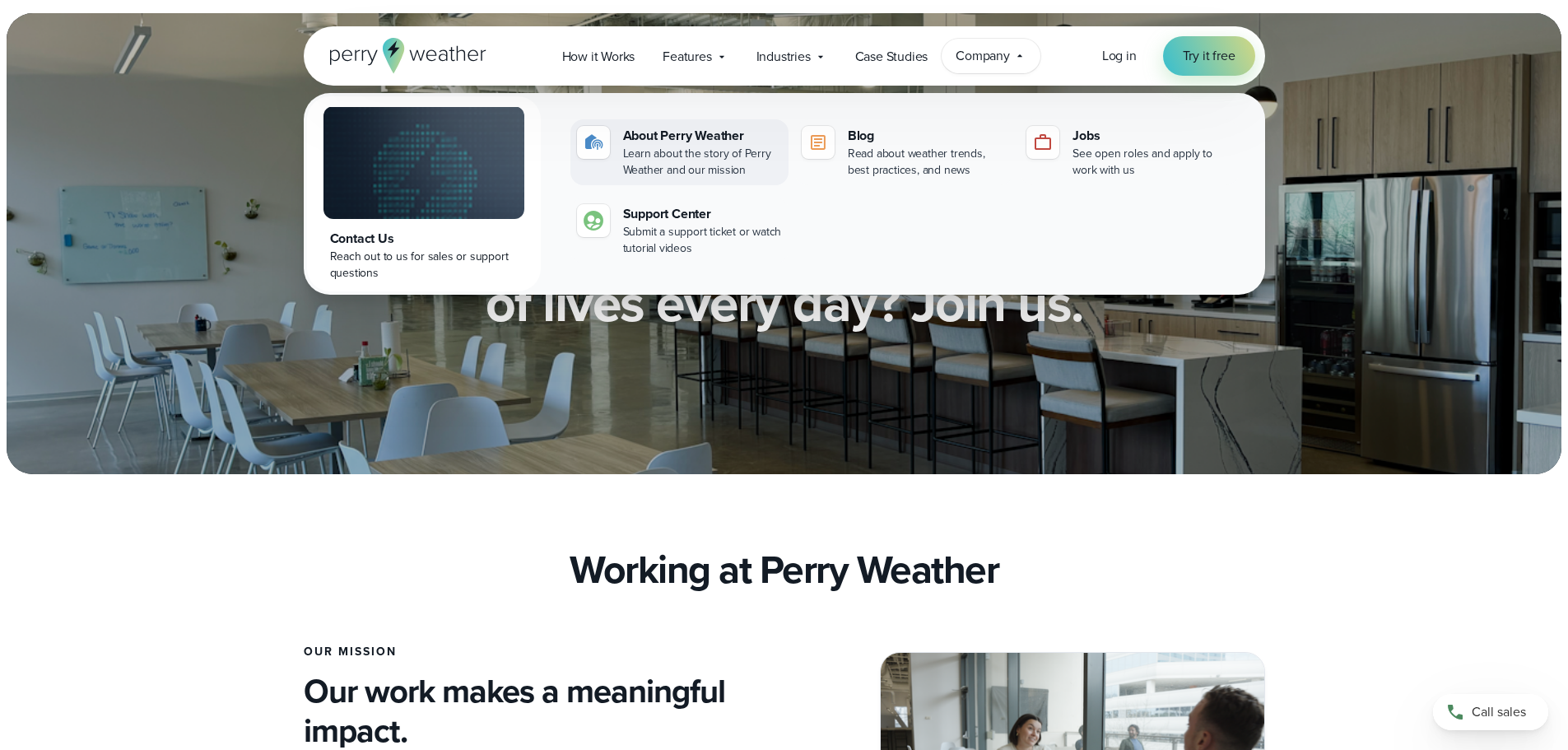
click at [686, 131] on div "About Perry Weather" at bounding box center [703, 135] width 158 height 20
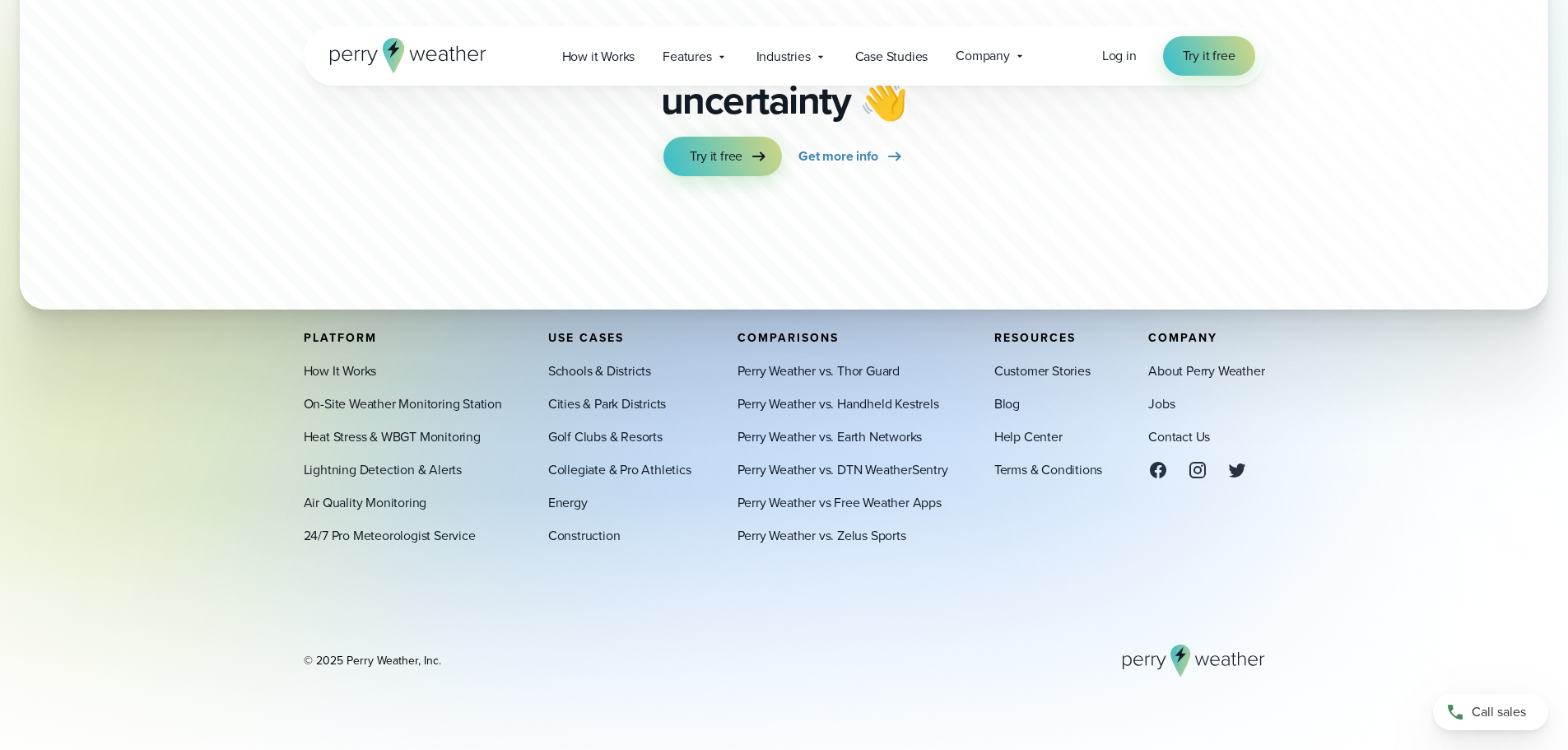
scroll to position [4577, 0]
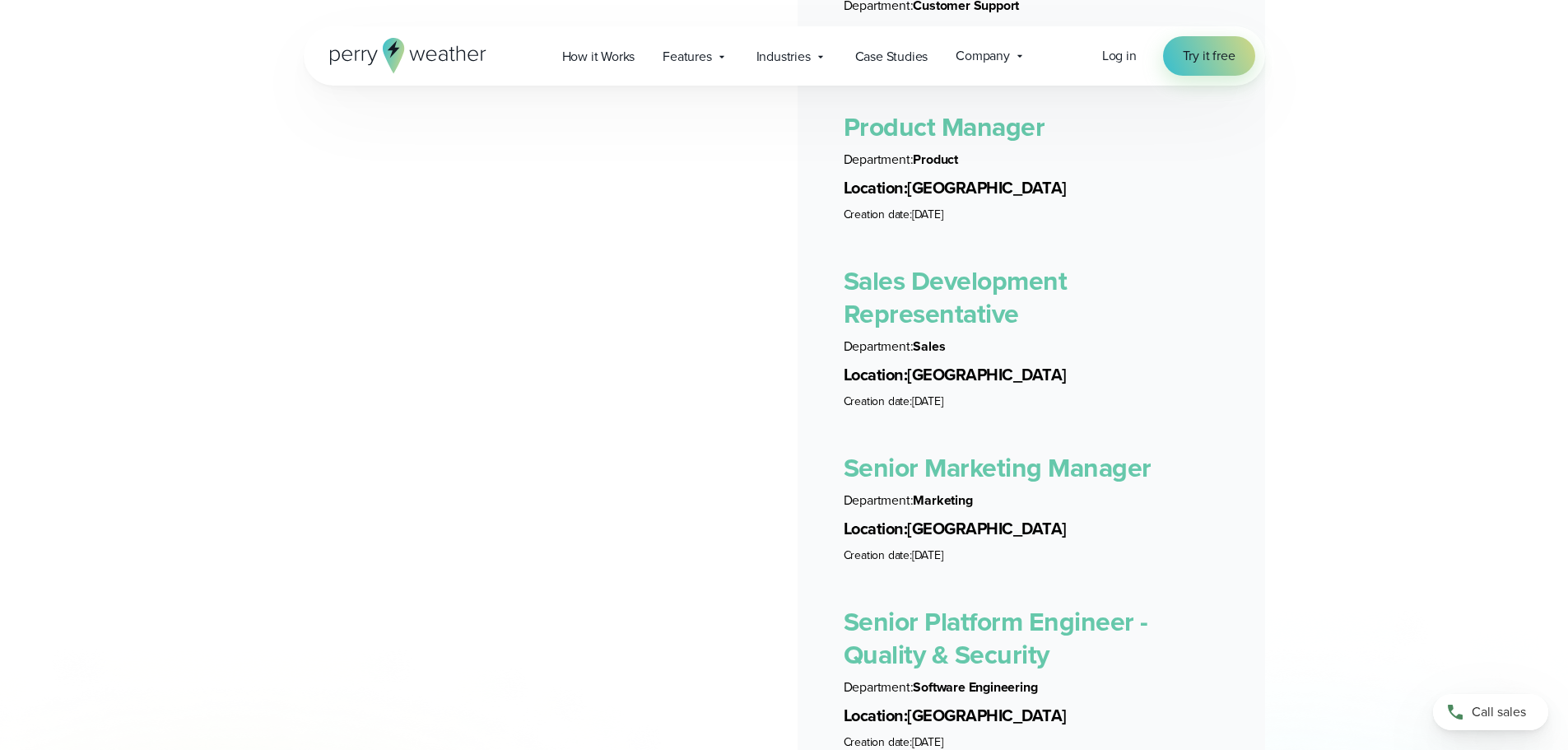
scroll to position [2872, 0]
